Goal: Transaction & Acquisition: Purchase product/service

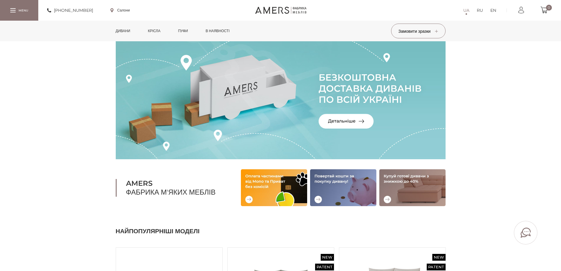
click at [125, 29] on link "Дивани" at bounding box center [123, 31] width 24 height 21
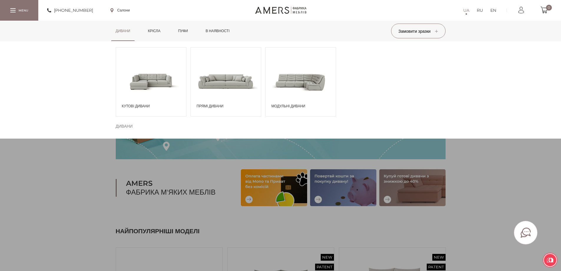
click at [153, 78] on span at bounding box center [151, 81] width 70 height 41
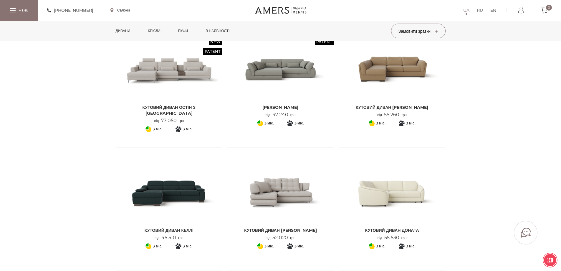
scroll to position [177, 0]
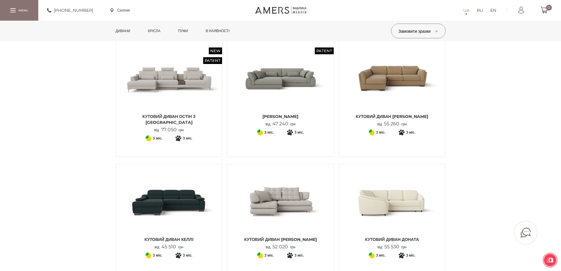
drag, startPoint x: 270, startPoint y: 84, endPoint x: 158, endPoint y: 78, distance: 112.1
click at [158, 78] on img at bounding box center [169, 78] width 98 height 65
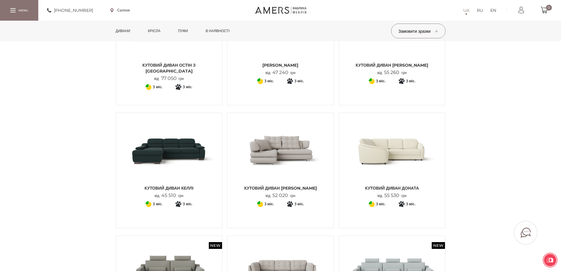
scroll to position [236, 0]
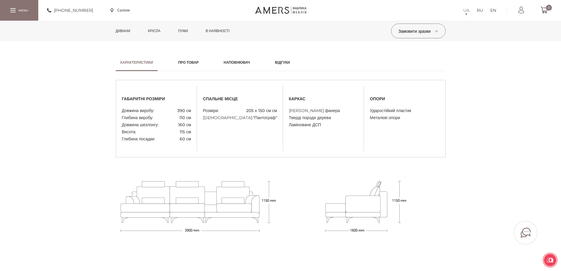
scroll to position [471, 0]
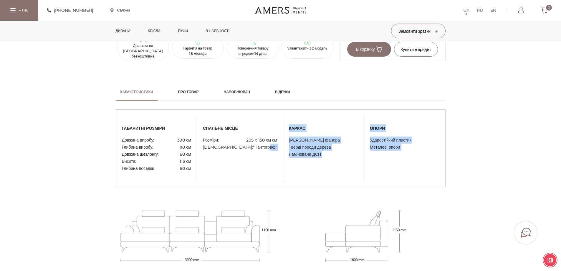
drag, startPoint x: 234, startPoint y: 167, endPoint x: 271, endPoint y: 182, distance: 39.5
click at [270, 181] on div "габаритні розміри Довжина виробу: 390 см Глибина виробу: 110 см Довжина шезлонг…" at bounding box center [281, 196] width 330 height 175
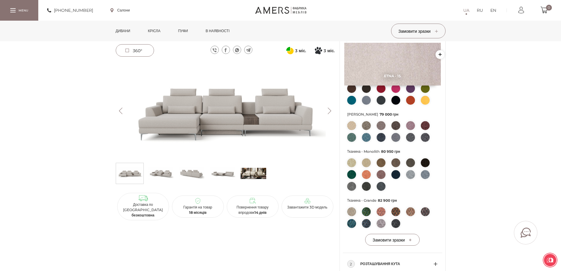
scroll to position [147, 0]
